Goal: Information Seeking & Learning: Learn about a topic

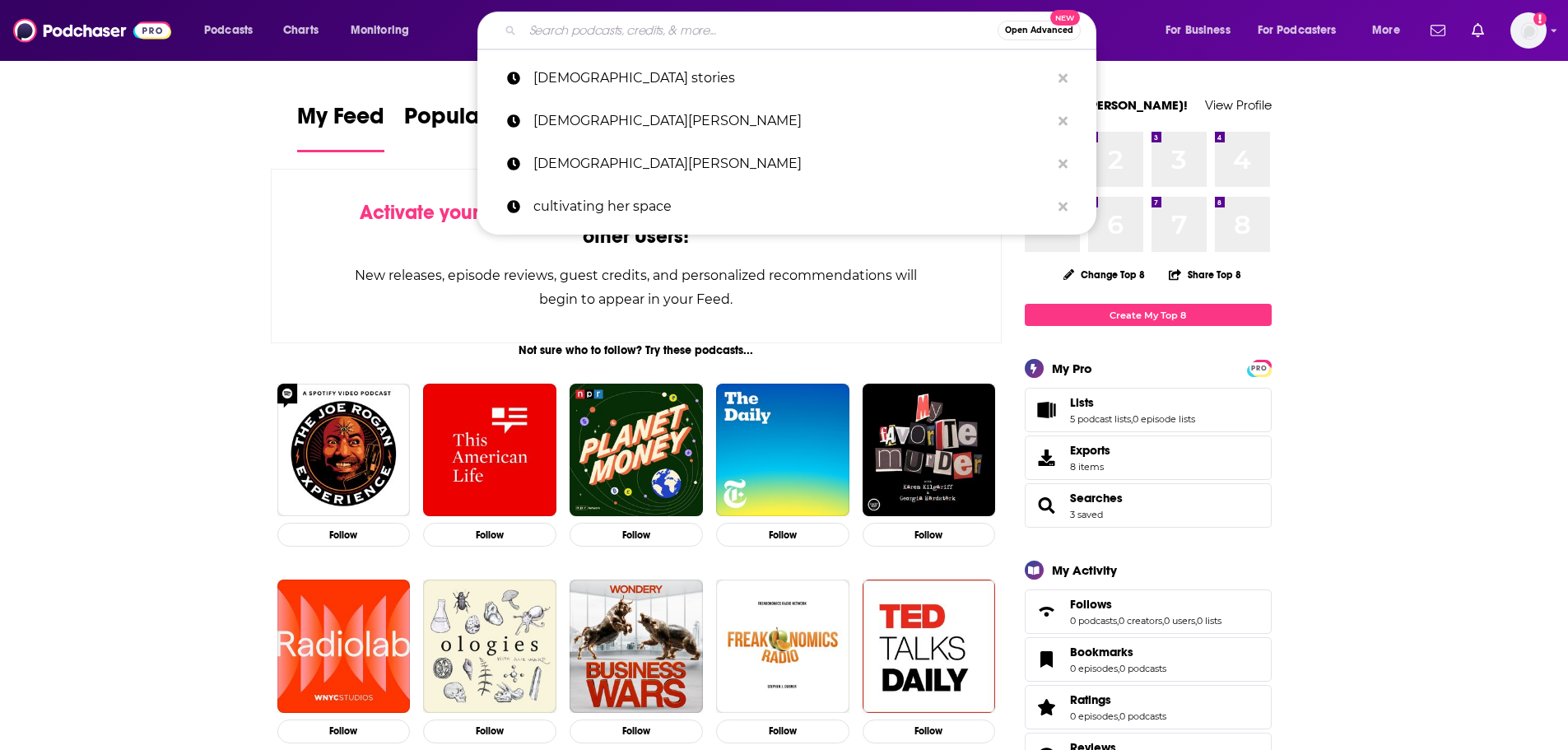
click at [766, 24] on input "Search podcasts, credits, & more..." at bounding box center [760, 30] width 475 height 26
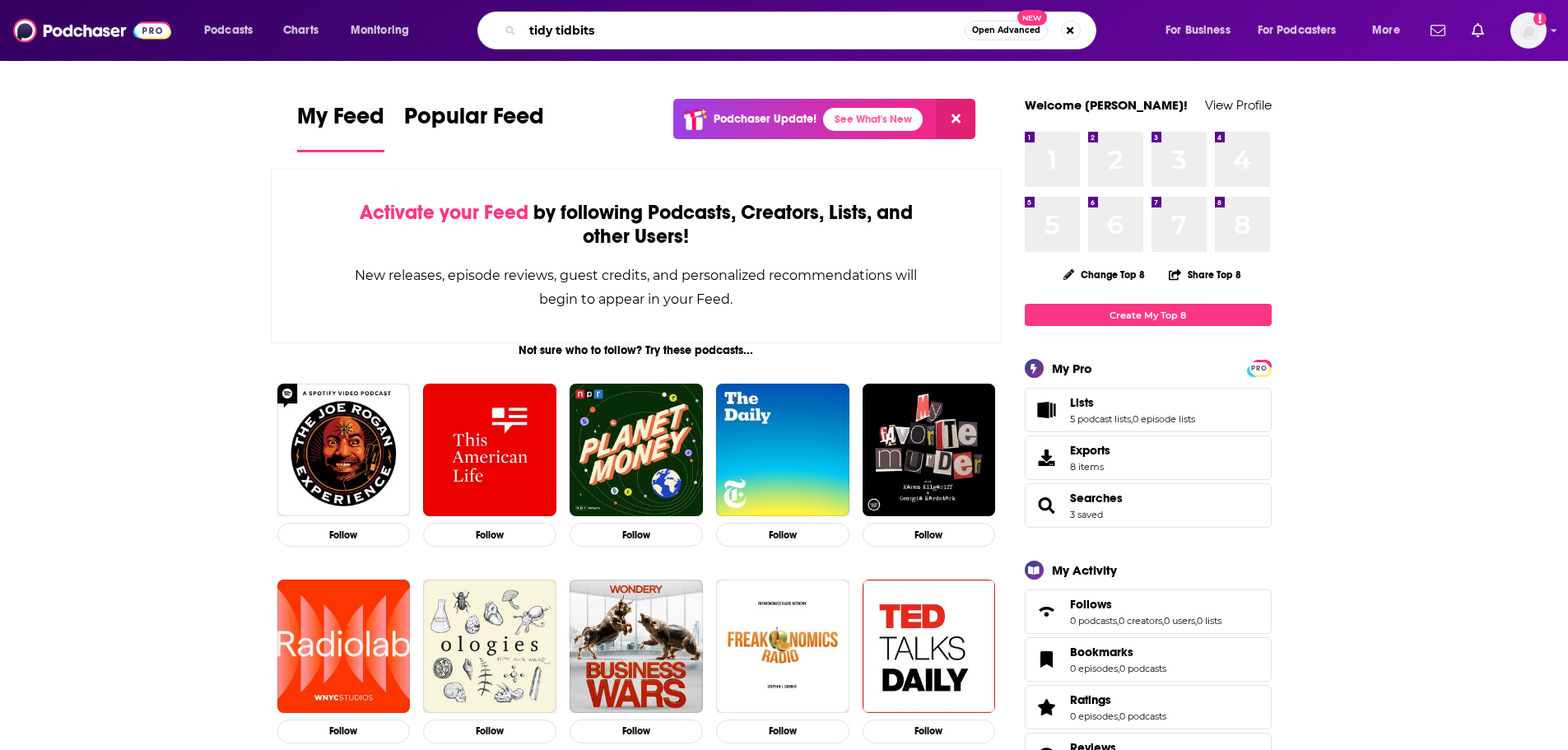
type input "tidy tidbits"
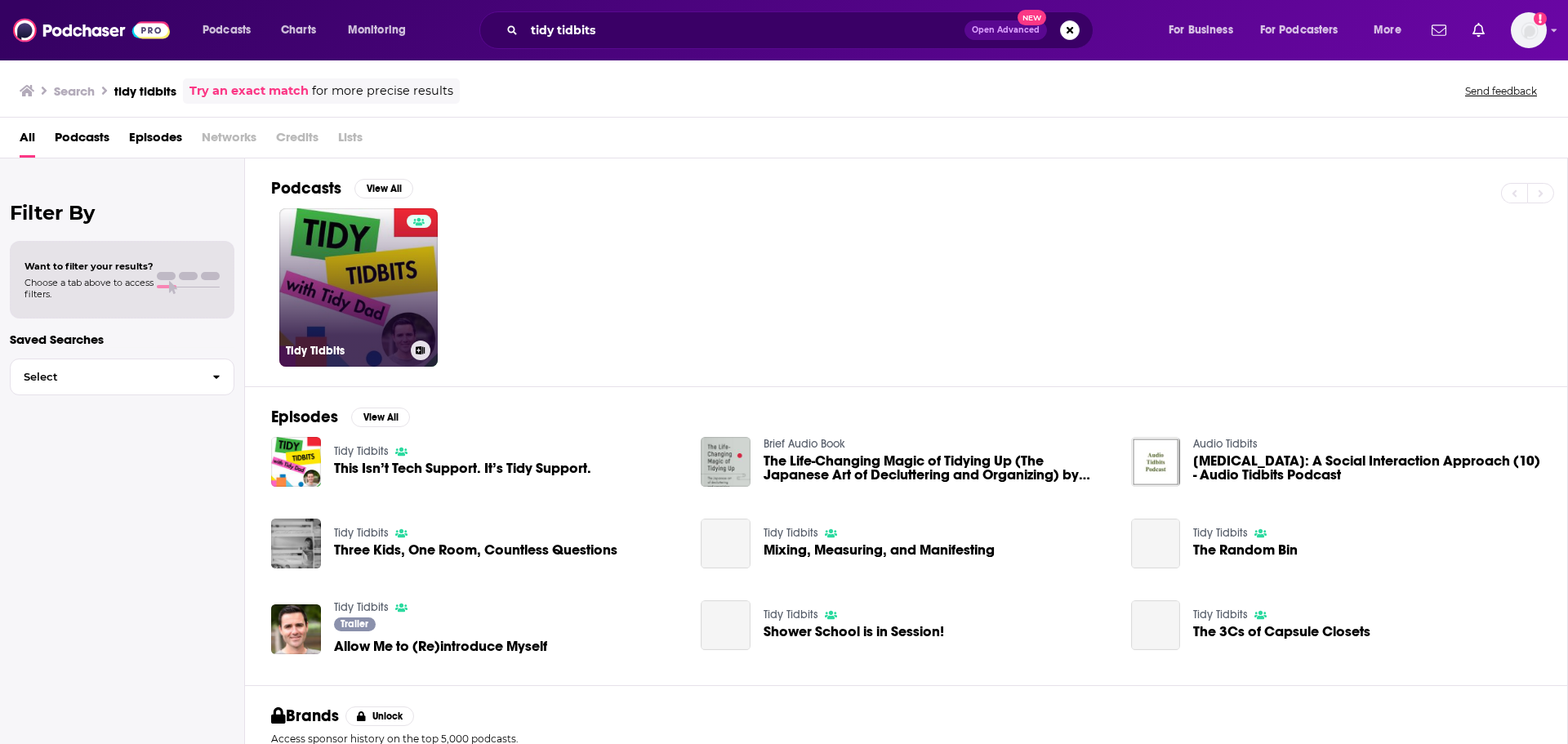
click at [321, 288] on link "Tidy Tidbits" at bounding box center [358, 288] width 159 height 159
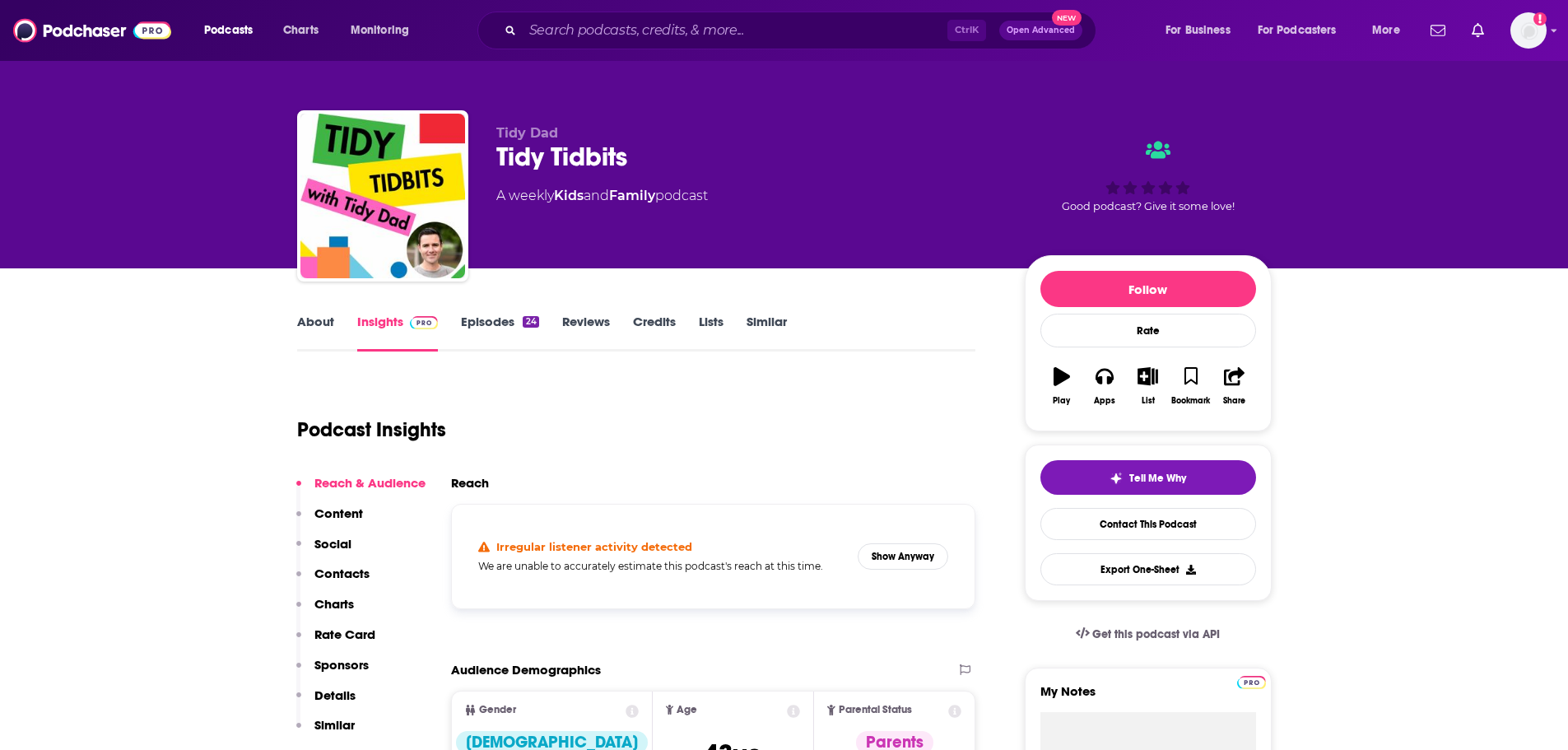
scroll to position [165, 0]
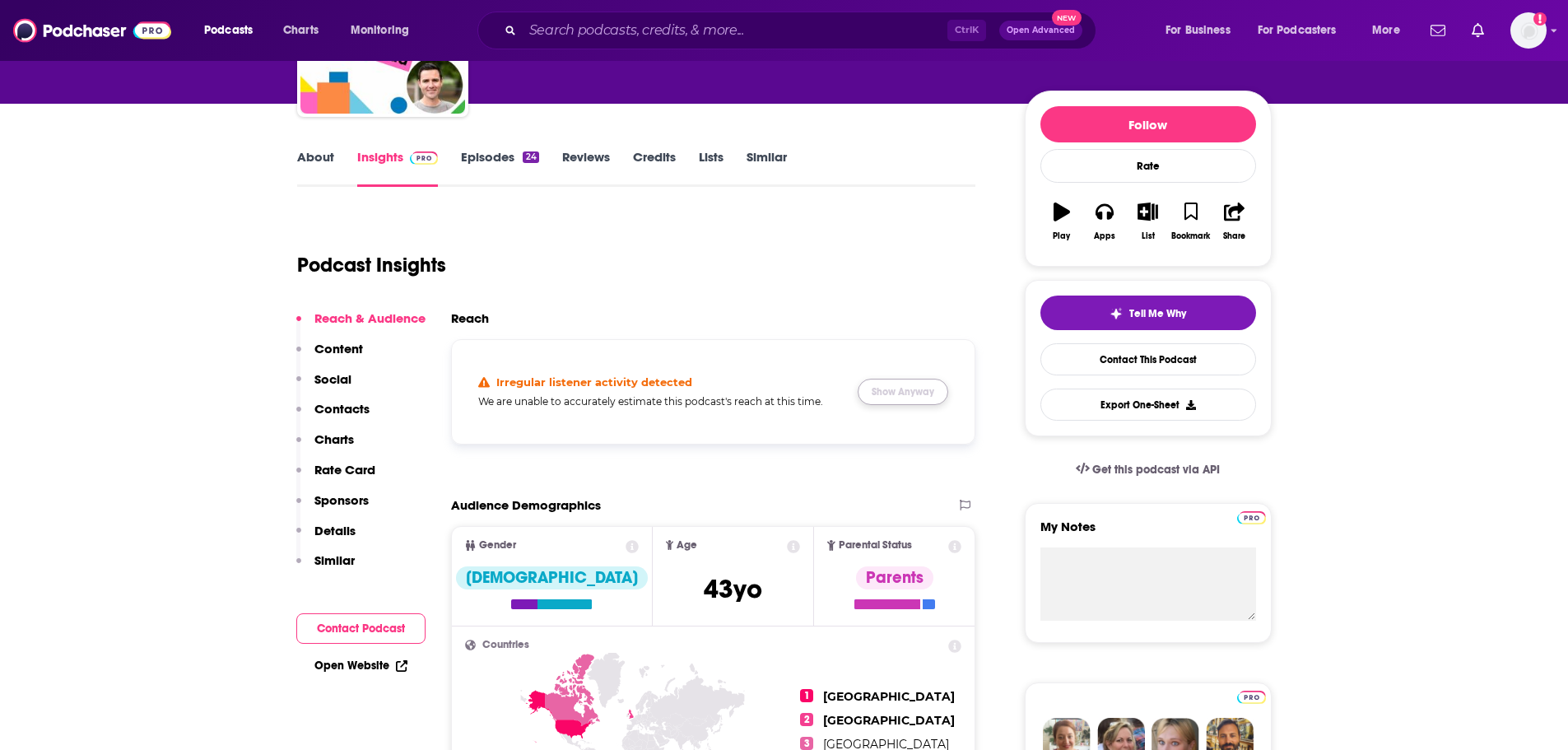
click at [901, 391] on button "Show Anyway" at bounding box center [904, 391] width 90 height 26
